Goal: Task Accomplishment & Management: Manage account settings

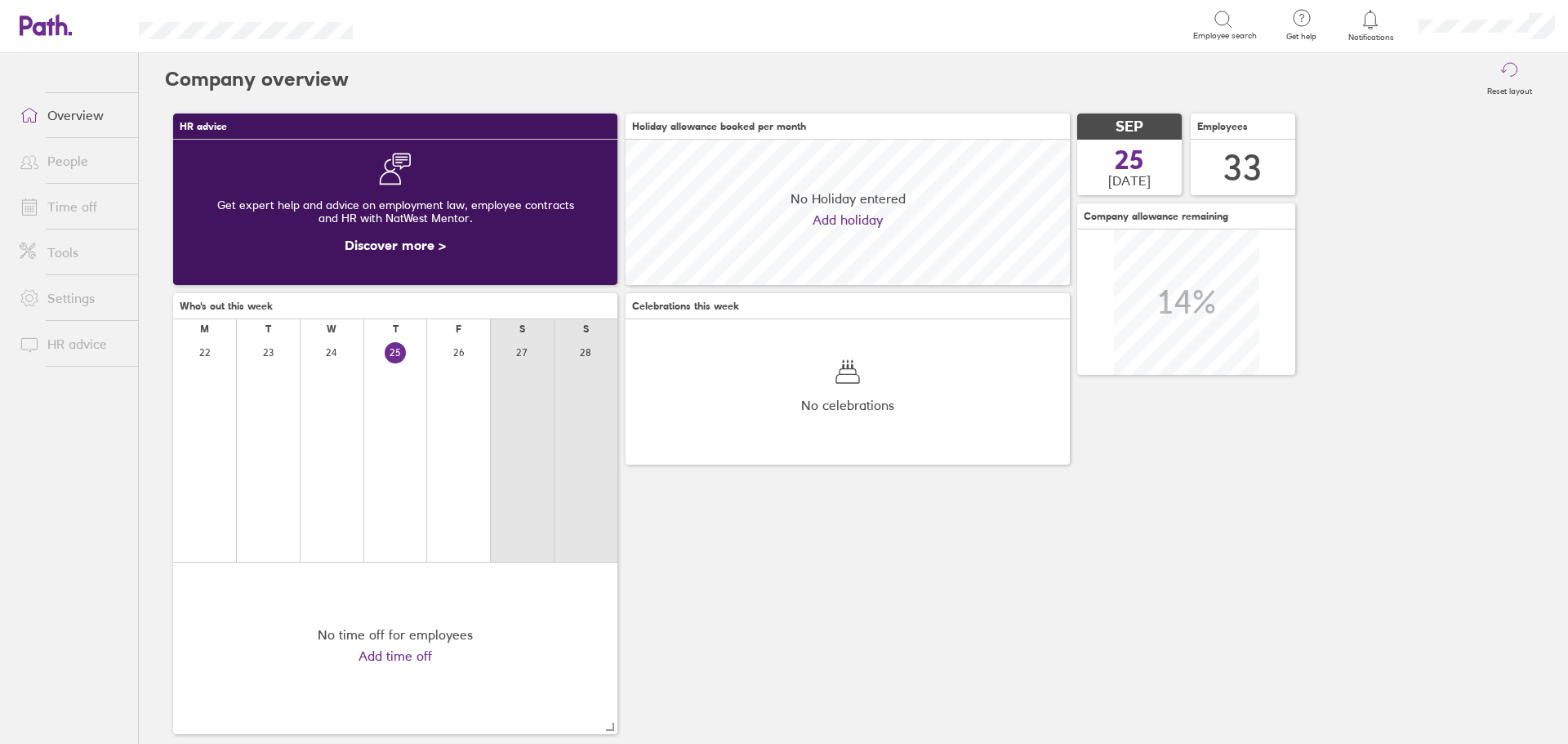
scroll to position [146, 444]
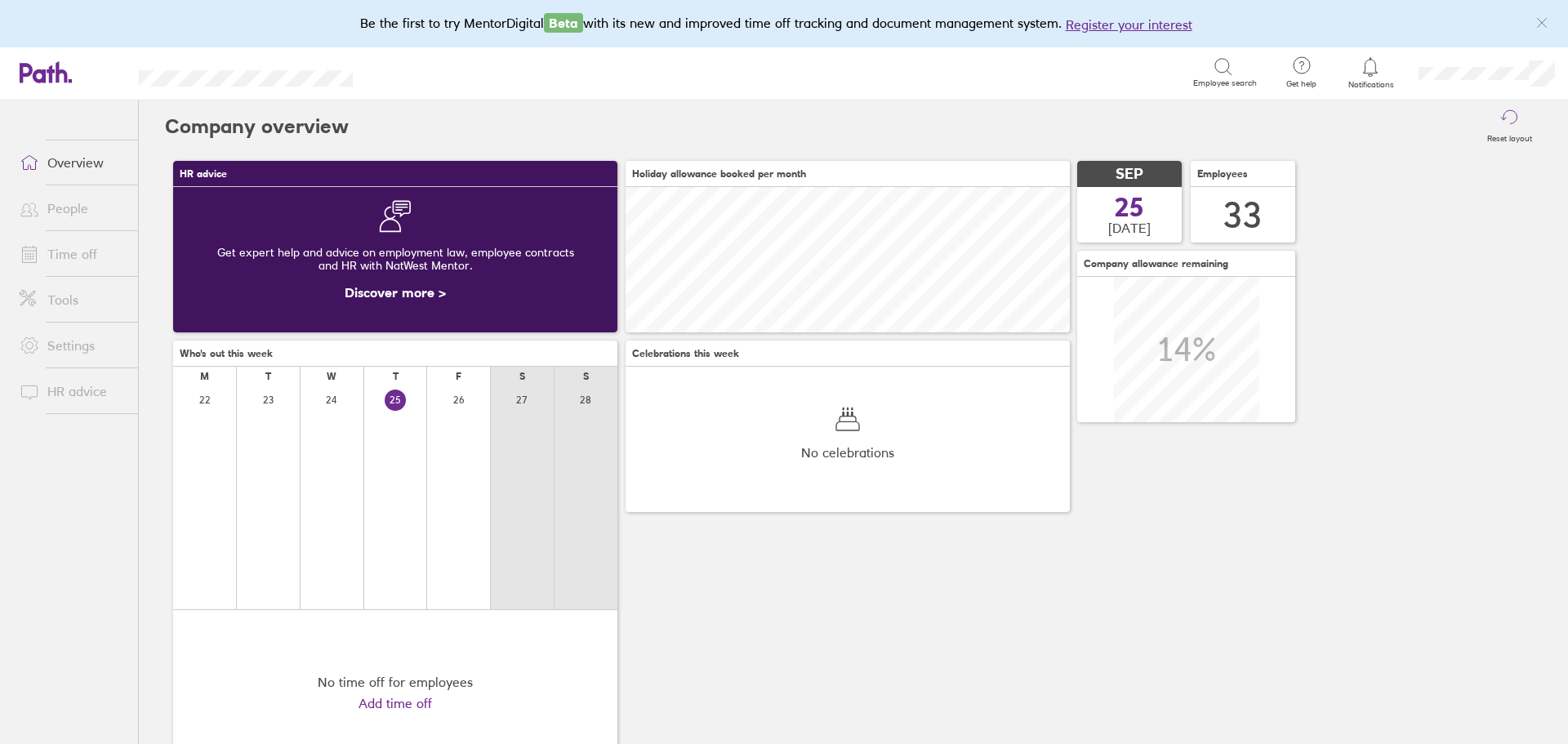
click at [86, 248] on link "Time off" at bounding box center [72, 254] width 132 height 32
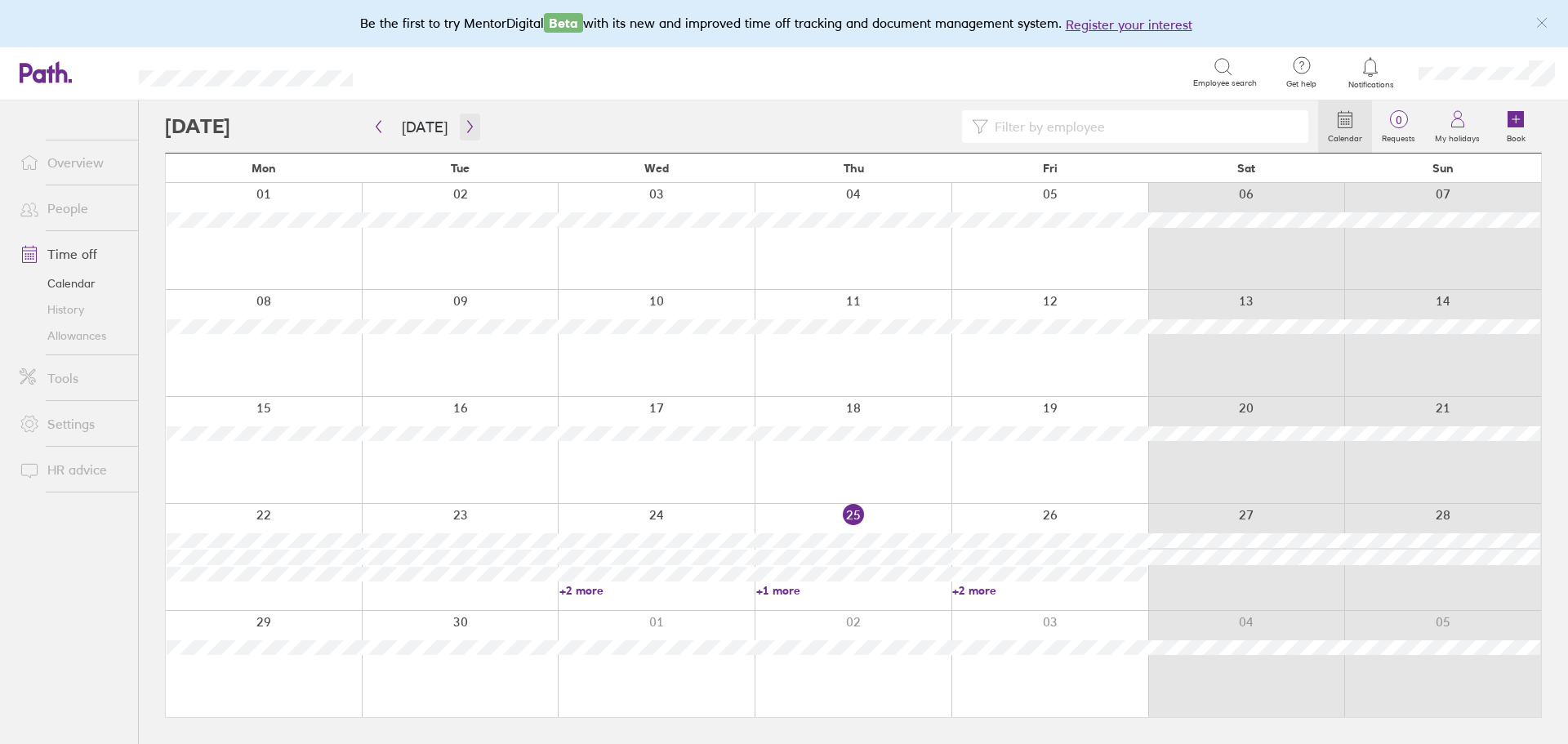
click at [464, 124] on icon "button" at bounding box center [470, 127] width 12 height 13
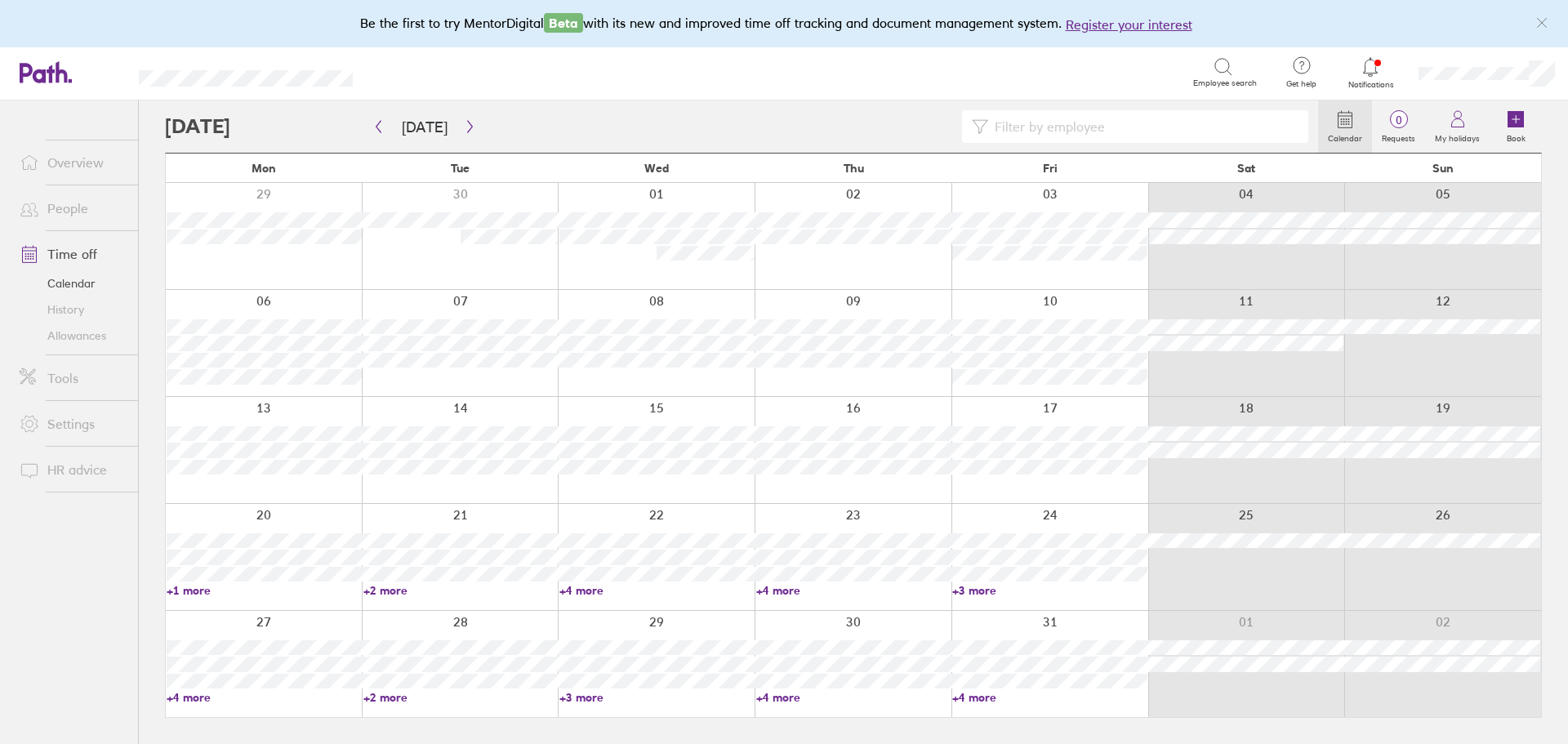
click at [199, 593] on link "+1 more" at bounding box center [264, 591] width 195 height 15
